Goal: Check status

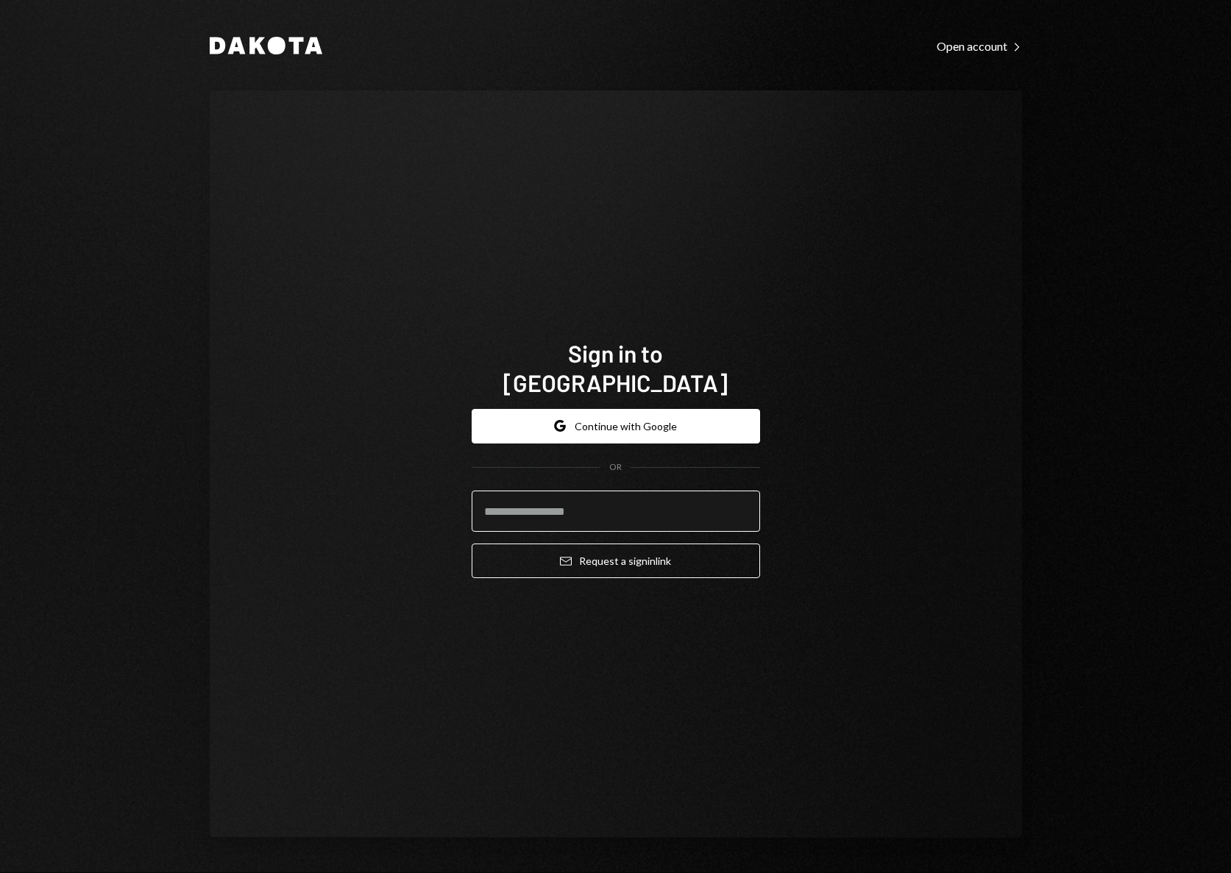
click at [611, 502] on input "email" at bounding box center [616, 511] width 288 height 41
click at [0, 872] on com-1password-button at bounding box center [0, 873] width 0 height 0
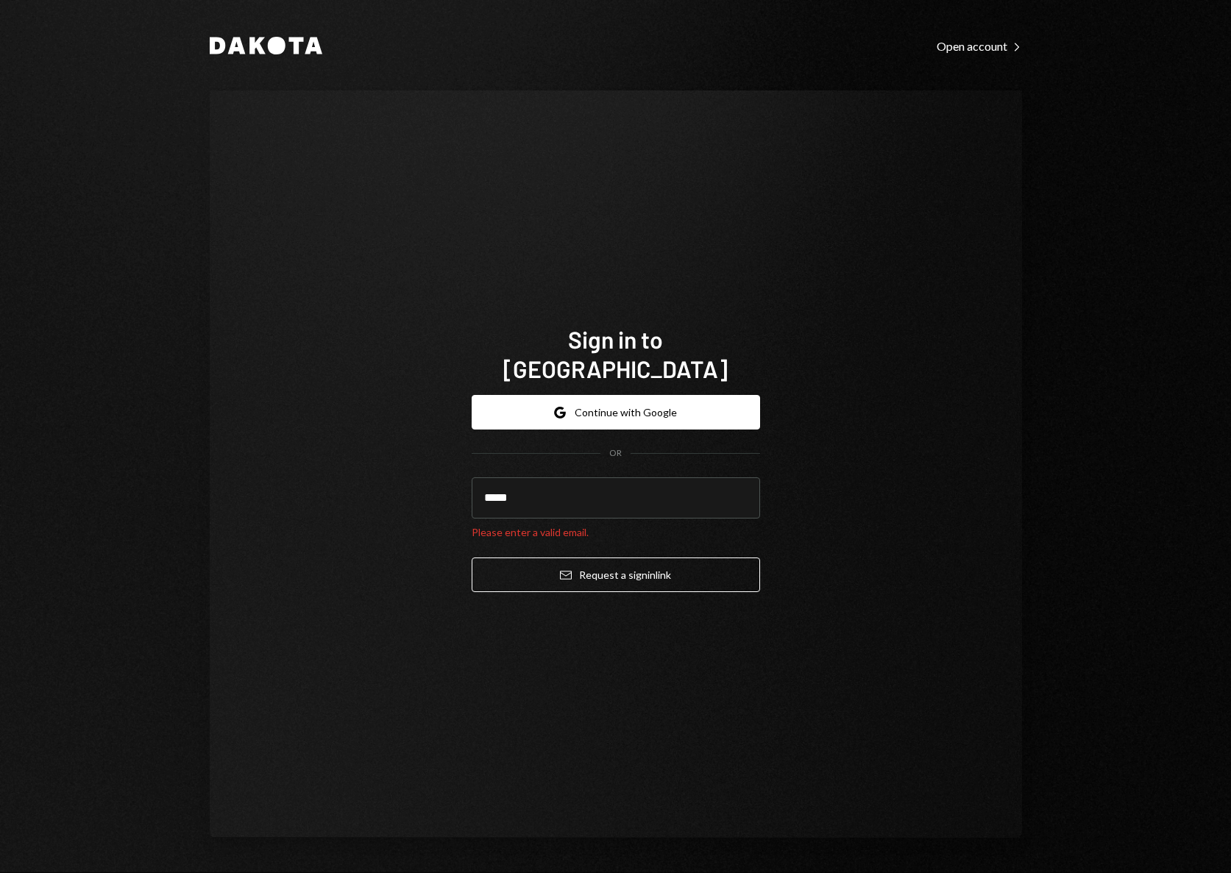
click at [0, 872] on com-1password-button at bounding box center [0, 873] width 0 height 0
type input "**********"
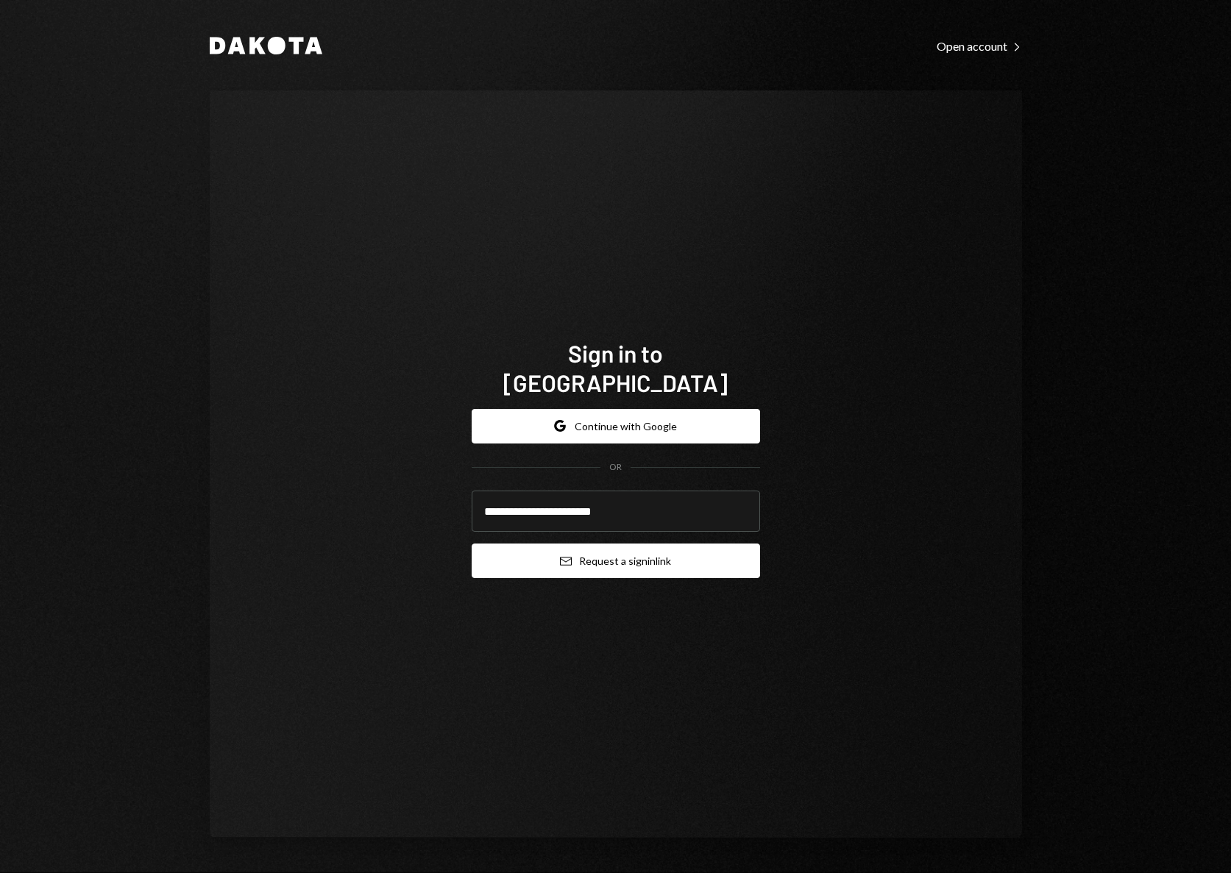
click at [628, 547] on button "Email Request a sign in link" at bounding box center [616, 561] width 288 height 35
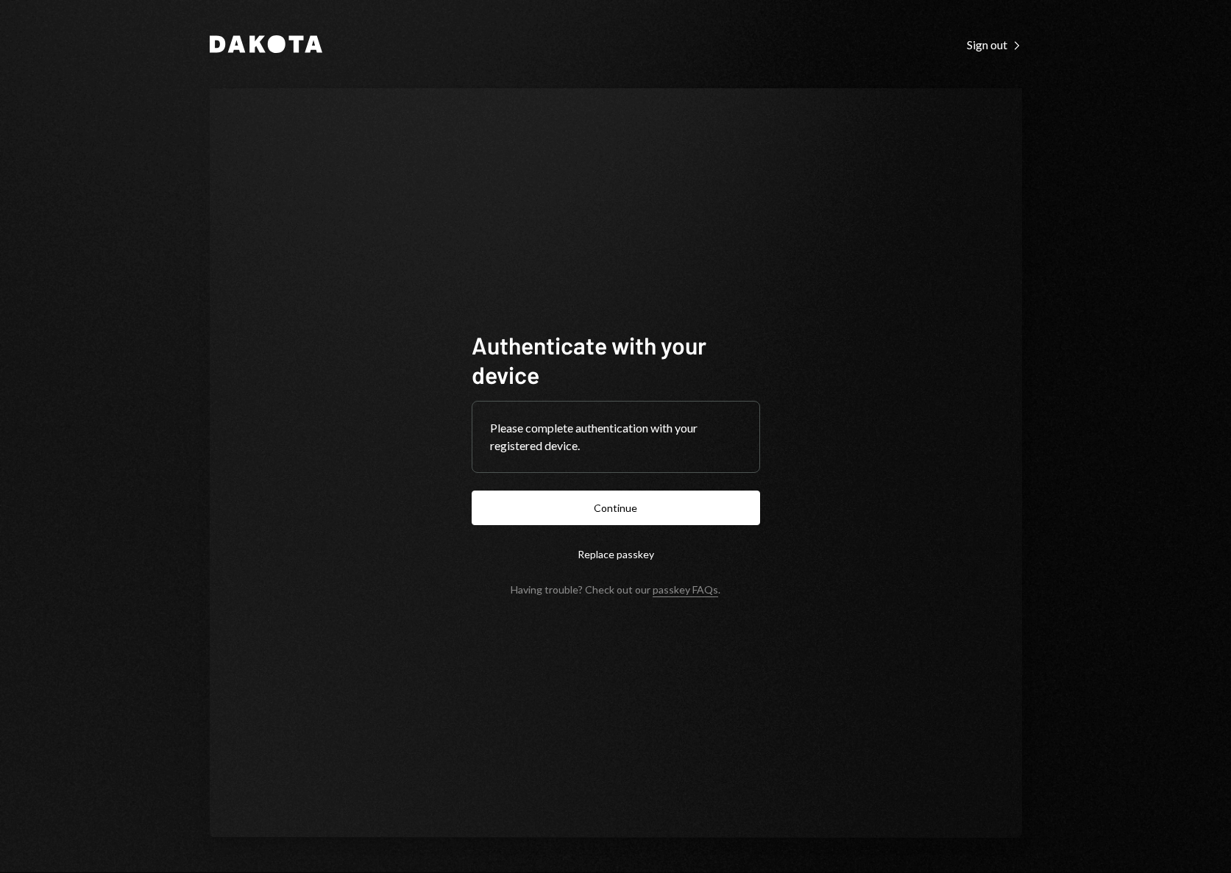
click at [666, 509] on button "Continue" at bounding box center [616, 508] width 288 height 35
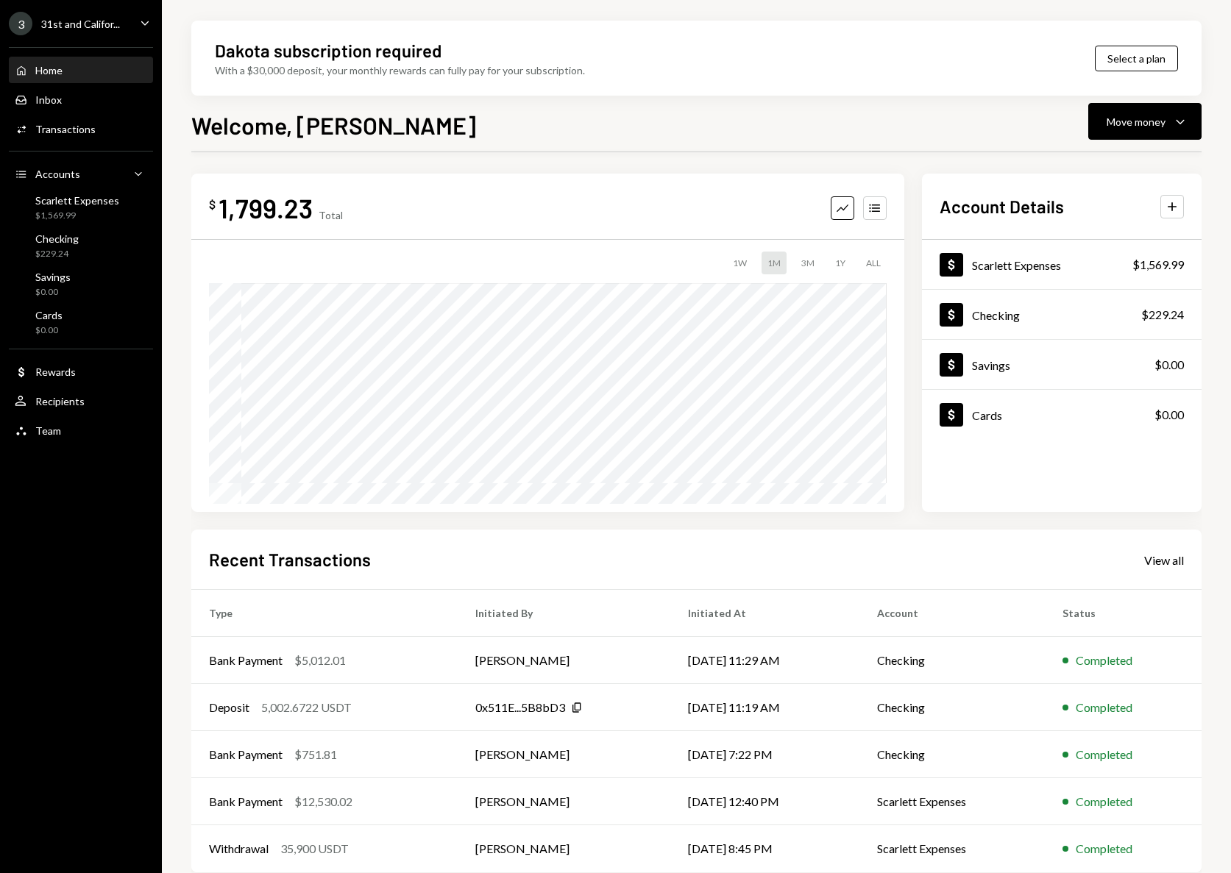
scroll to position [13, 0]
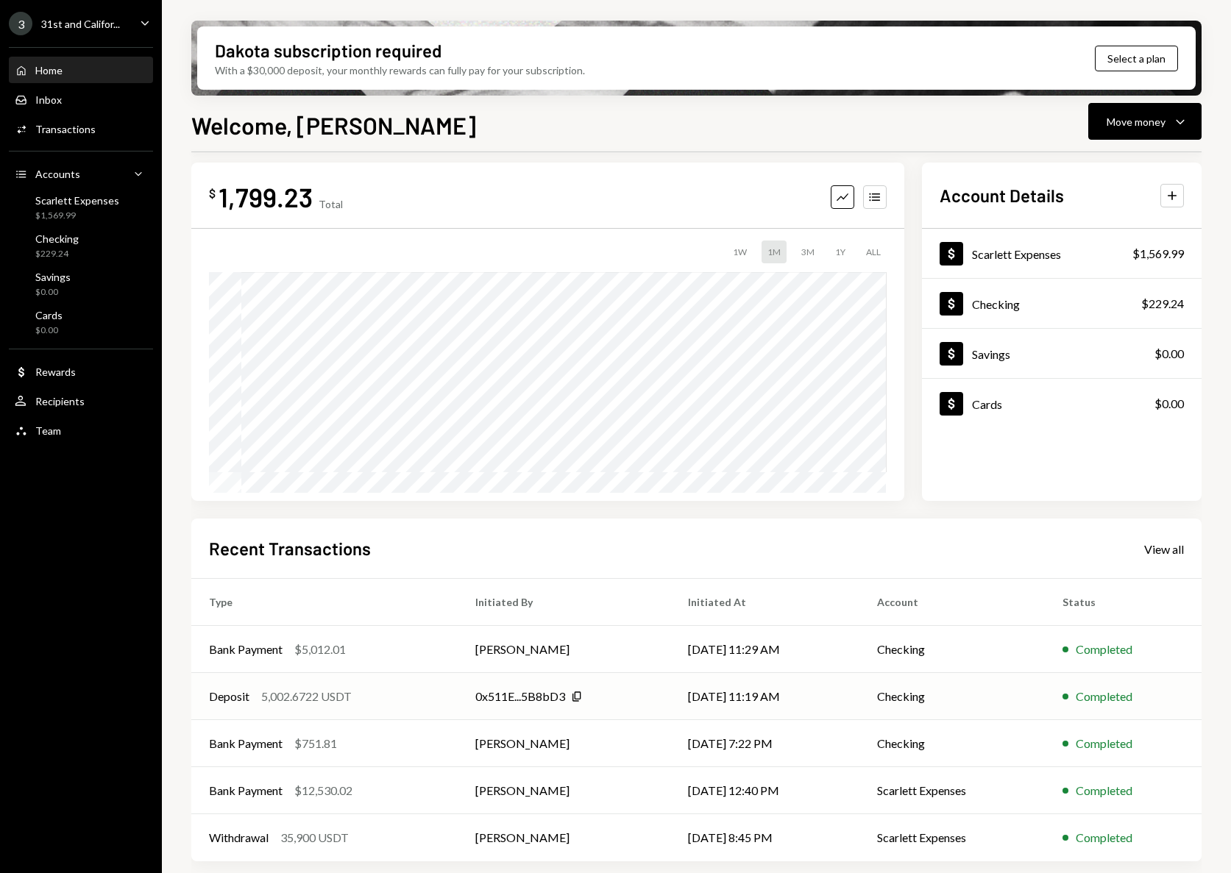
click at [256, 694] on div "Deposit 5,002.6722 USDT" at bounding box center [324, 697] width 231 height 18
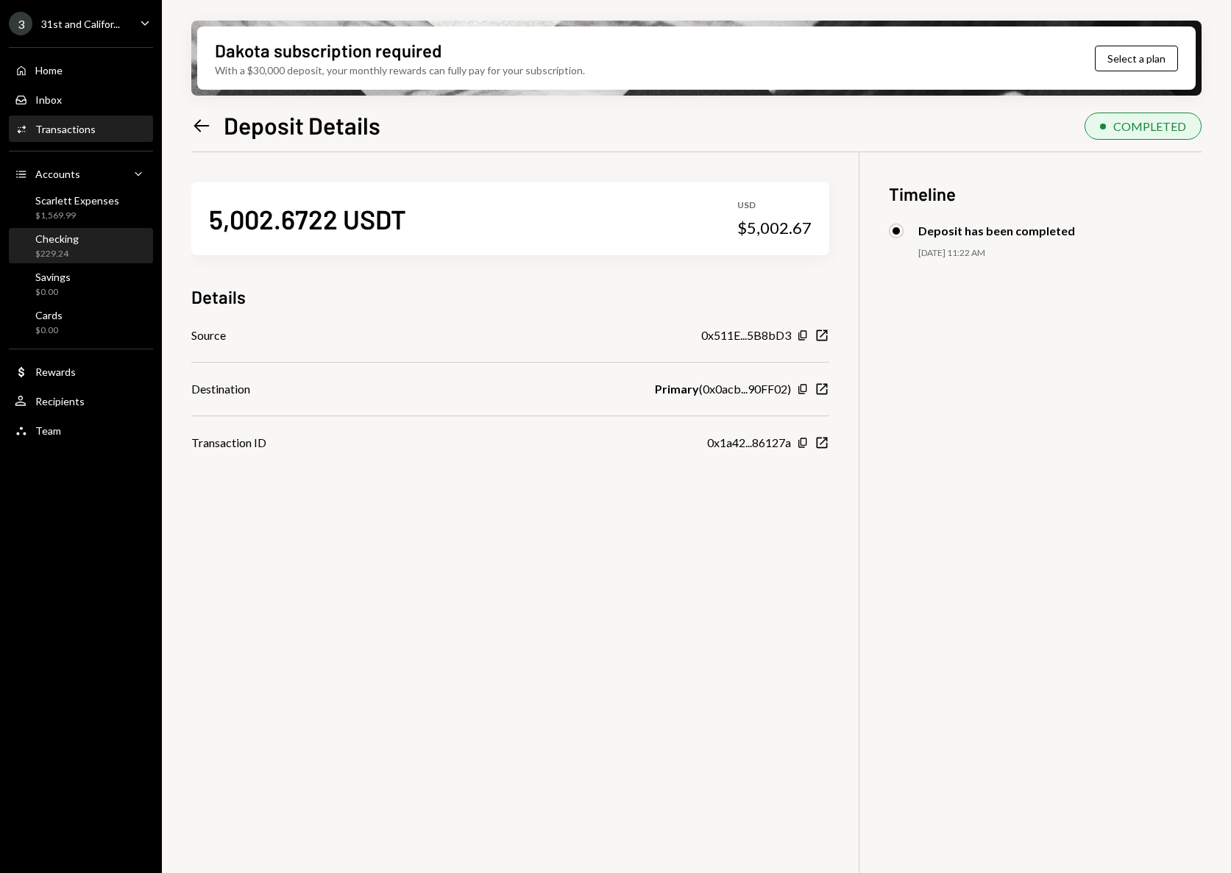
click at [58, 249] on div "$229.24" at bounding box center [56, 254] width 43 height 13
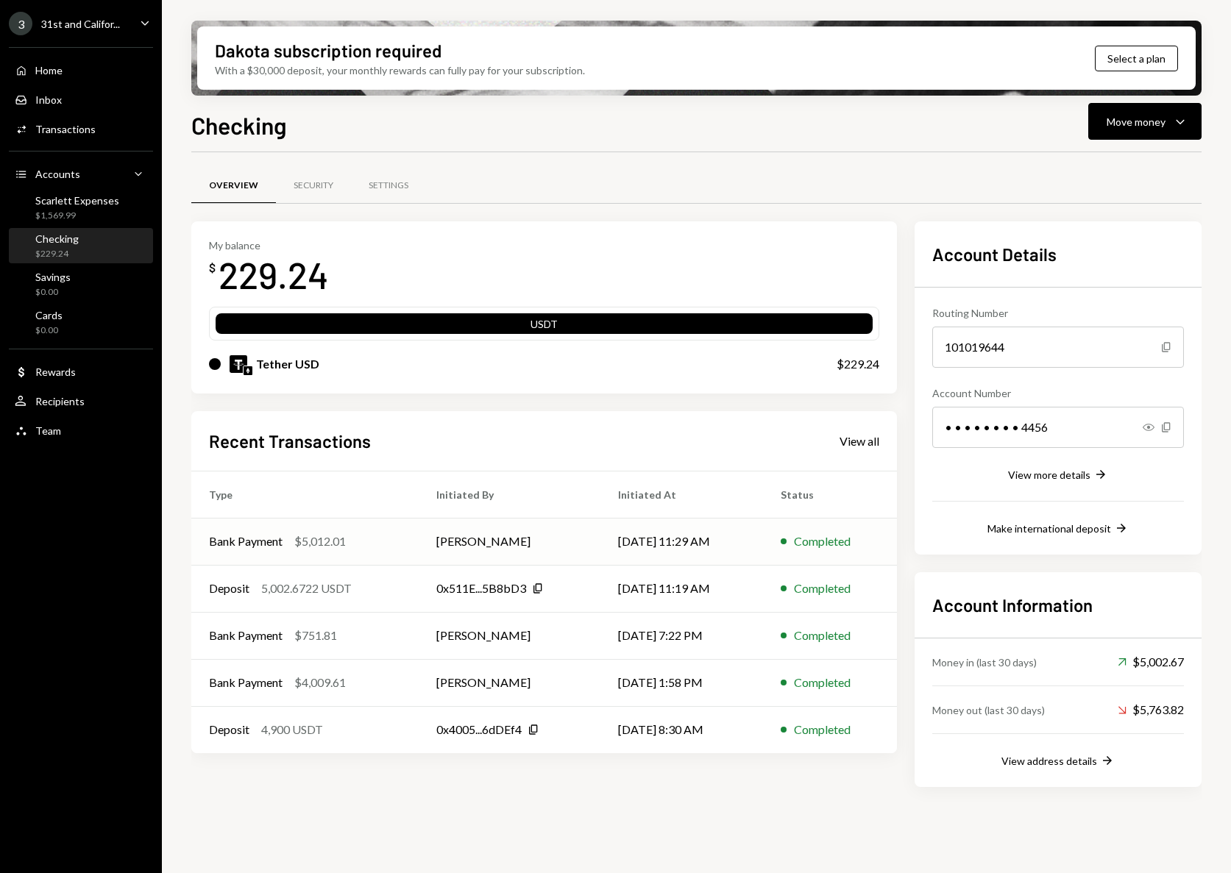
click at [319, 538] on div "$5,012.01" at bounding box center [319, 542] width 51 height 18
